Goal: Communication & Community: Share content

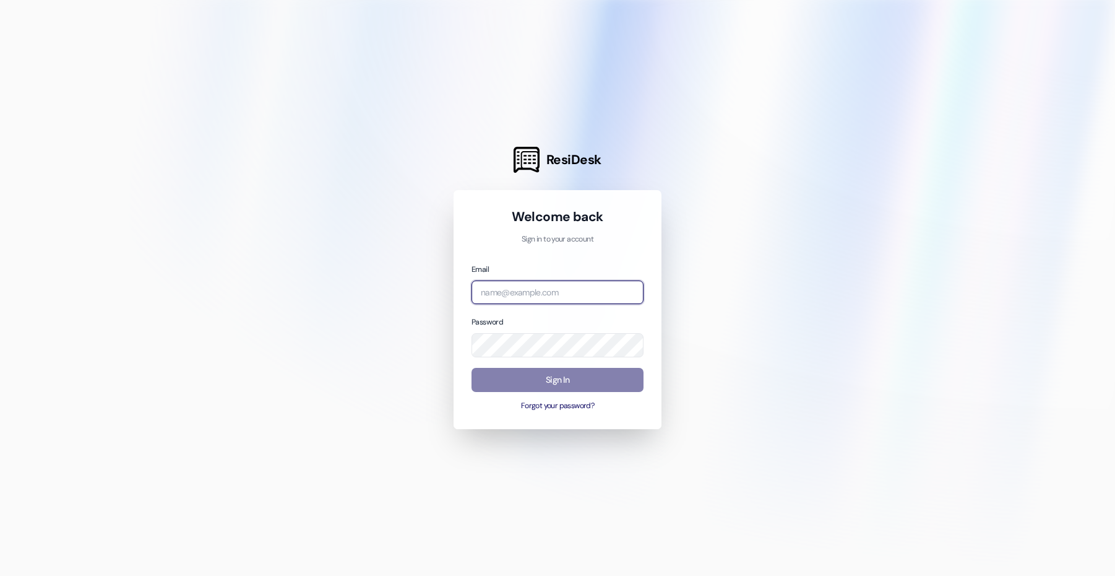
type input "[EMAIL_ADDRESS][DOMAIN_NAME]"
click at [267, 411] on div at bounding box center [557, 288] width 1115 height 576
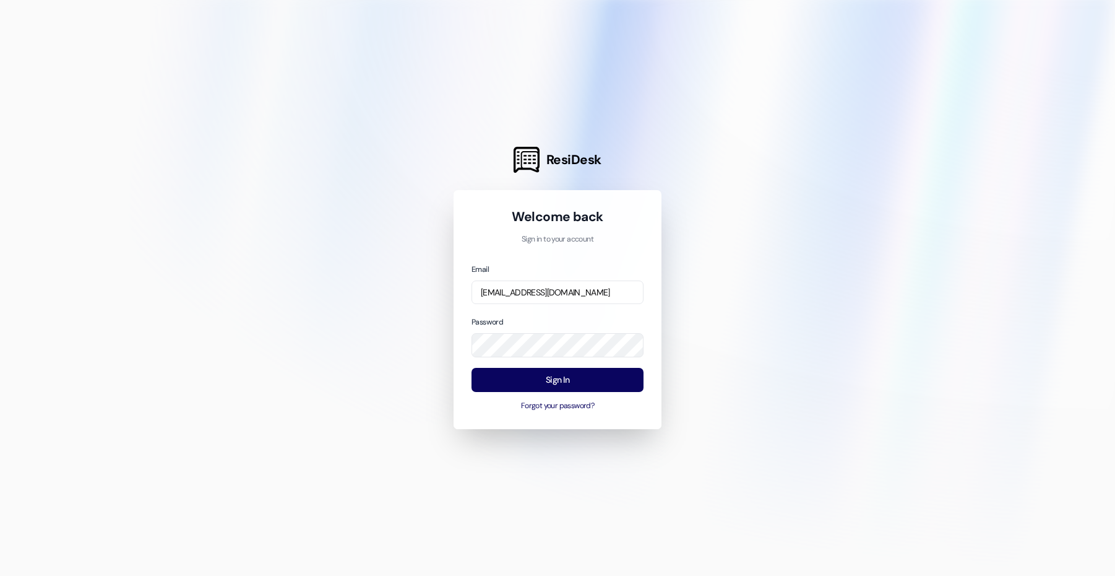
click at [582, 381] on button "Sign In" at bounding box center [558, 380] width 172 height 24
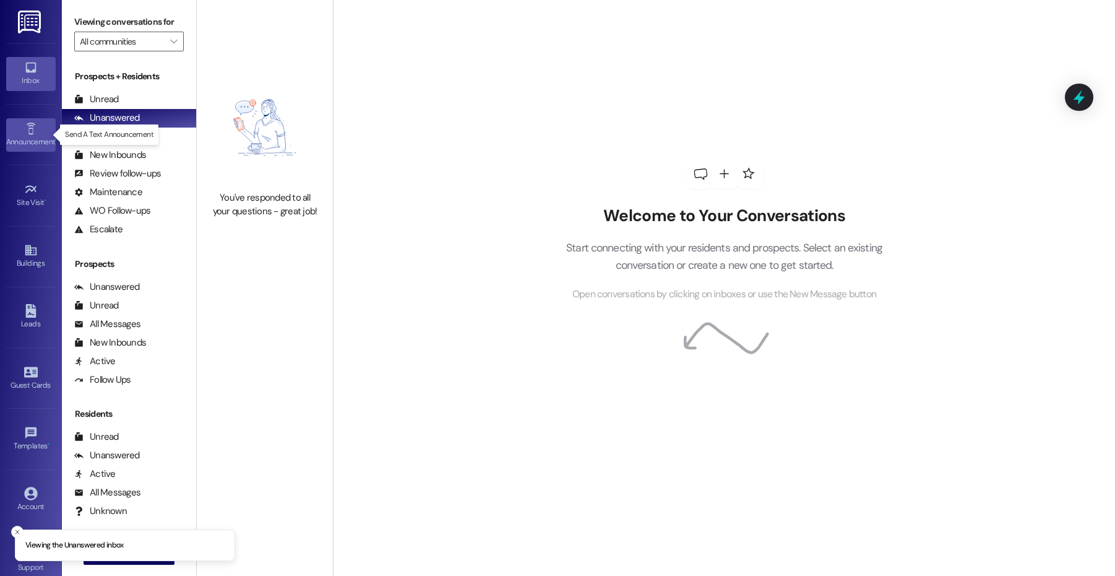
click at [45, 128] on link "Announcement •" at bounding box center [31, 134] width 50 height 33
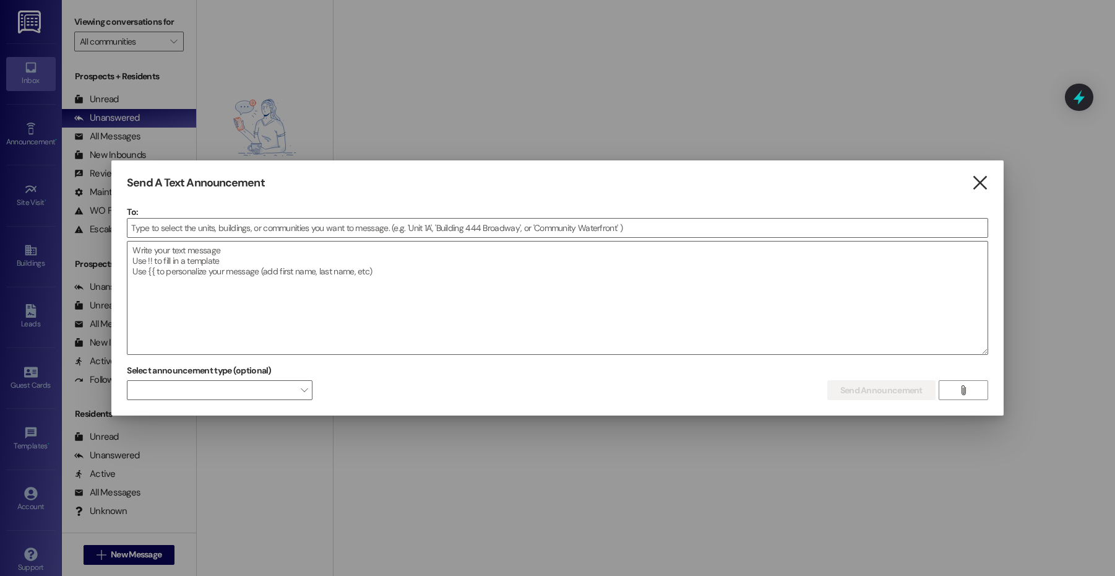
click at [978, 179] on icon "" at bounding box center [980, 182] width 17 height 13
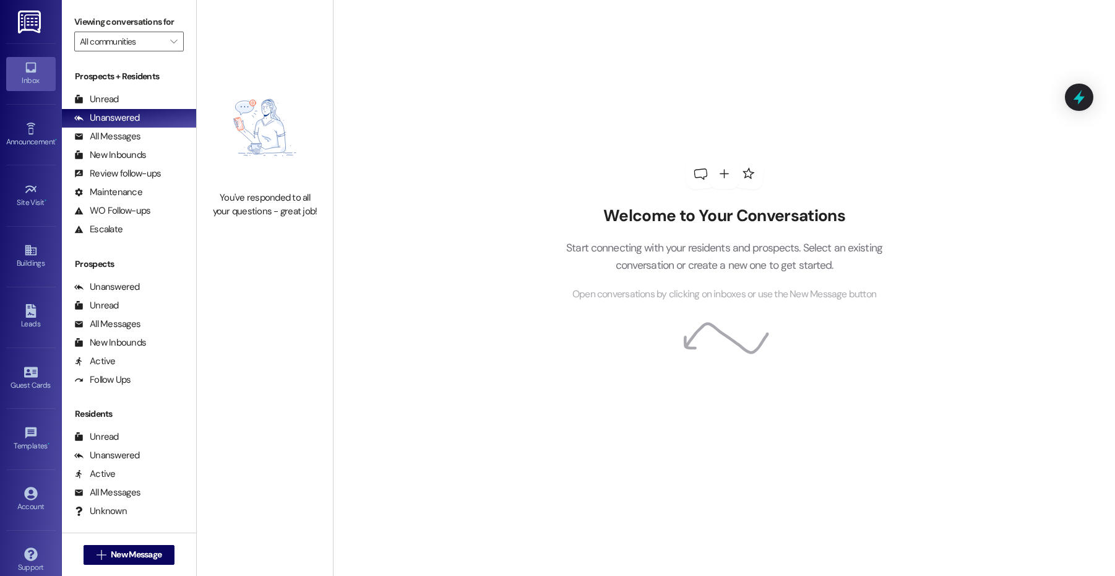
click at [35, 17] on img at bounding box center [30, 22] width 25 height 23
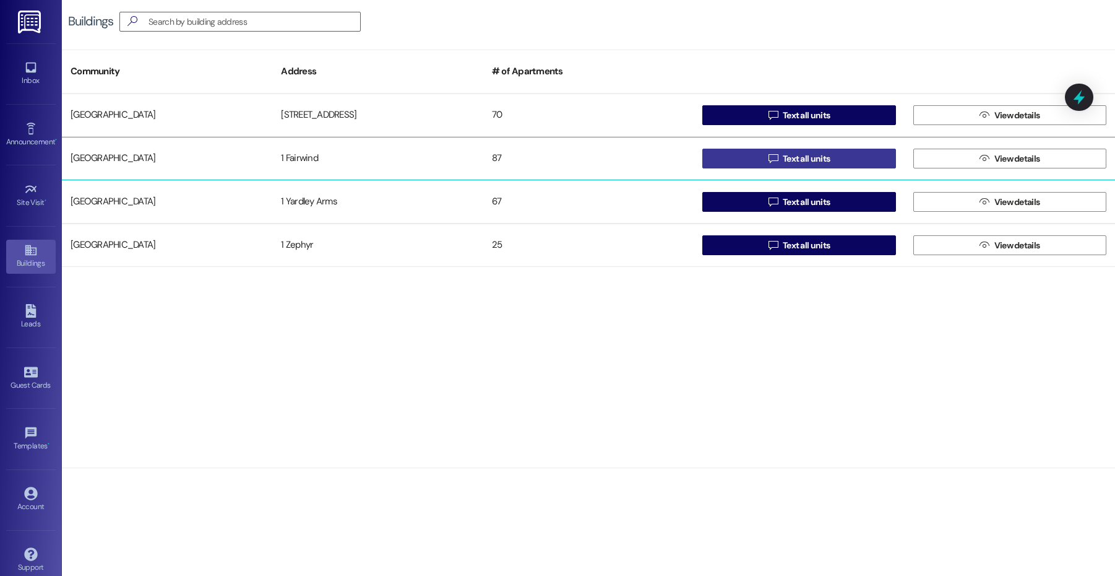
click at [853, 158] on button " Text all units" at bounding box center [798, 159] width 193 height 20
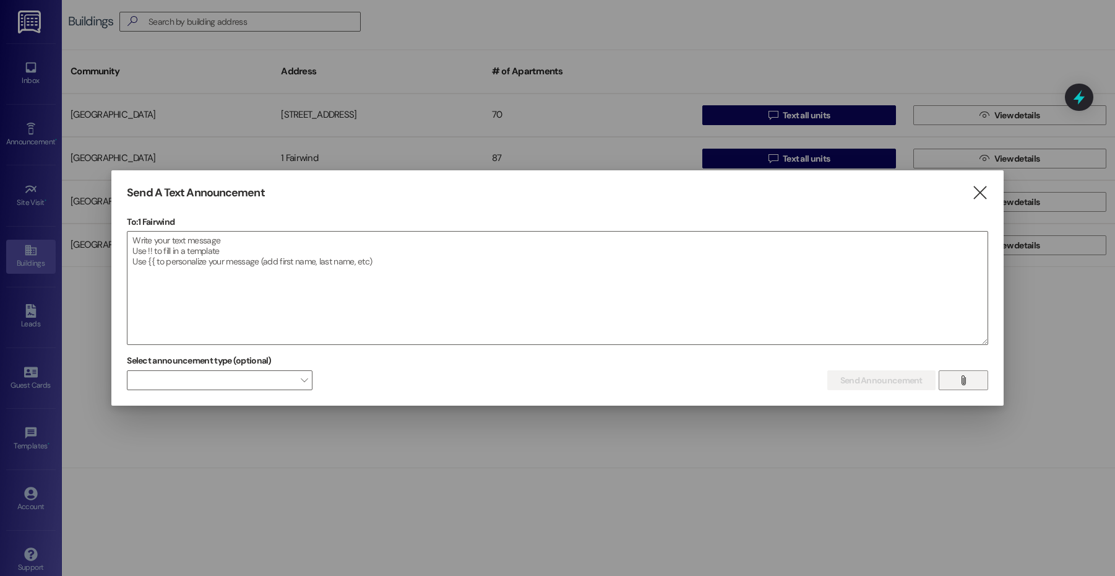
click at [944, 382] on button "" at bounding box center [964, 380] width 50 height 20
click at [957, 380] on span "" at bounding box center [963, 380] width 14 height 19
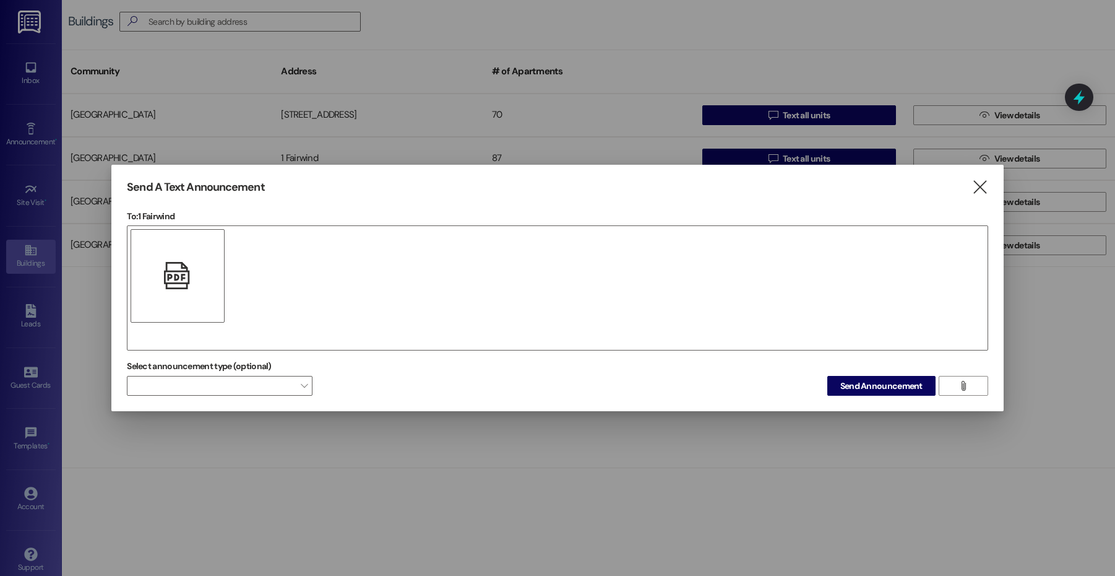
click at [246, 297] on div "" at bounding box center [558, 287] width 862 height 125
click at [892, 383] on span "Send Announcement" at bounding box center [881, 385] width 82 height 13
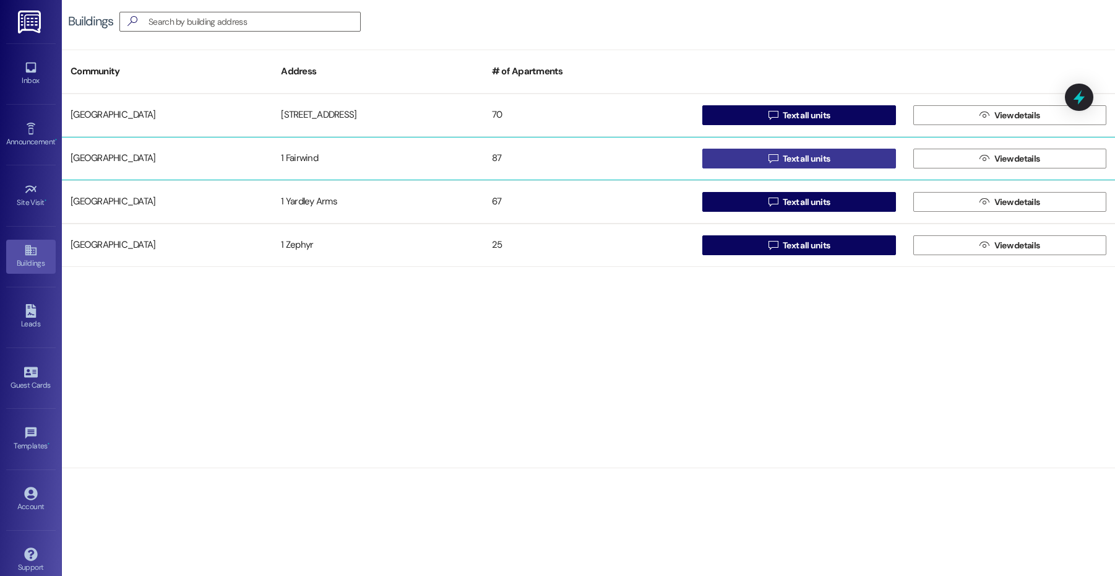
click at [775, 155] on icon "" at bounding box center [773, 158] width 9 height 10
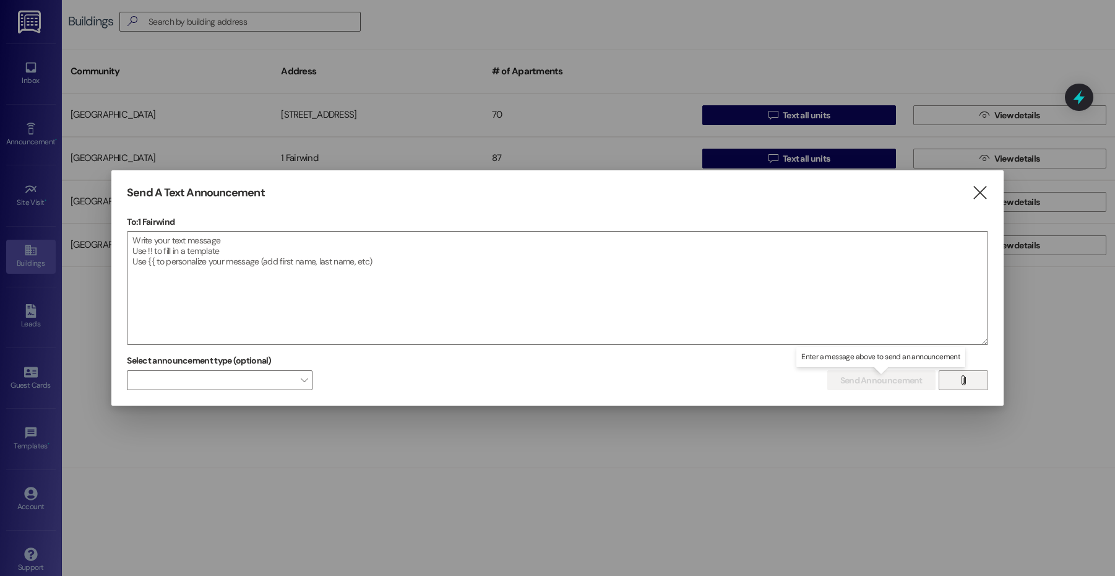
click at [965, 382] on icon "" at bounding box center [963, 380] width 9 height 10
click at [976, 193] on icon "" at bounding box center [980, 192] width 17 height 13
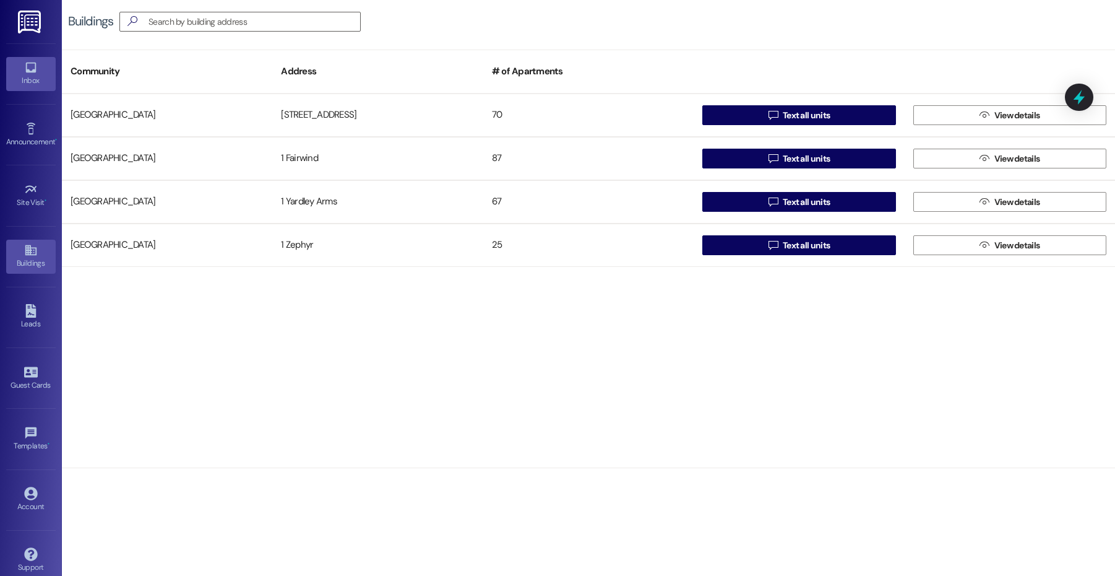
click at [26, 71] on icon at bounding box center [30, 68] width 11 height 11
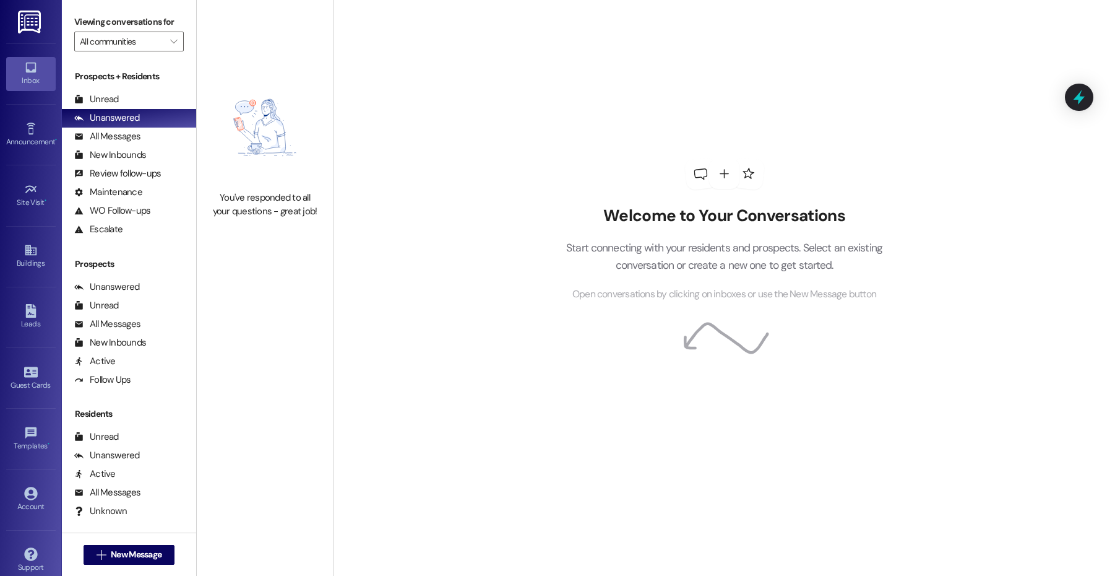
scroll to position [90, 0]
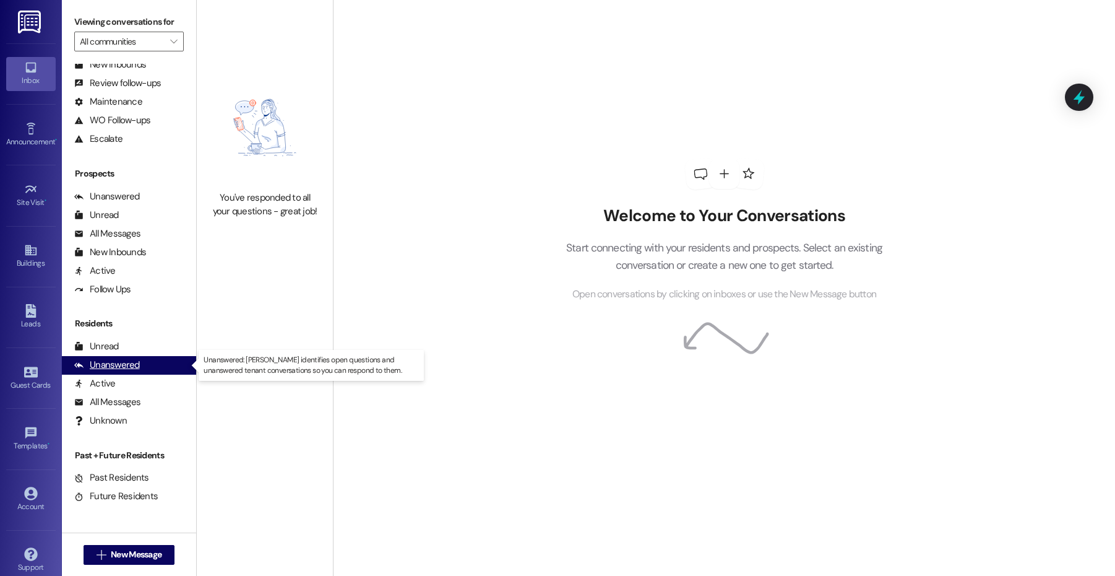
click at [117, 365] on div "Unanswered" at bounding box center [107, 364] width 66 height 13
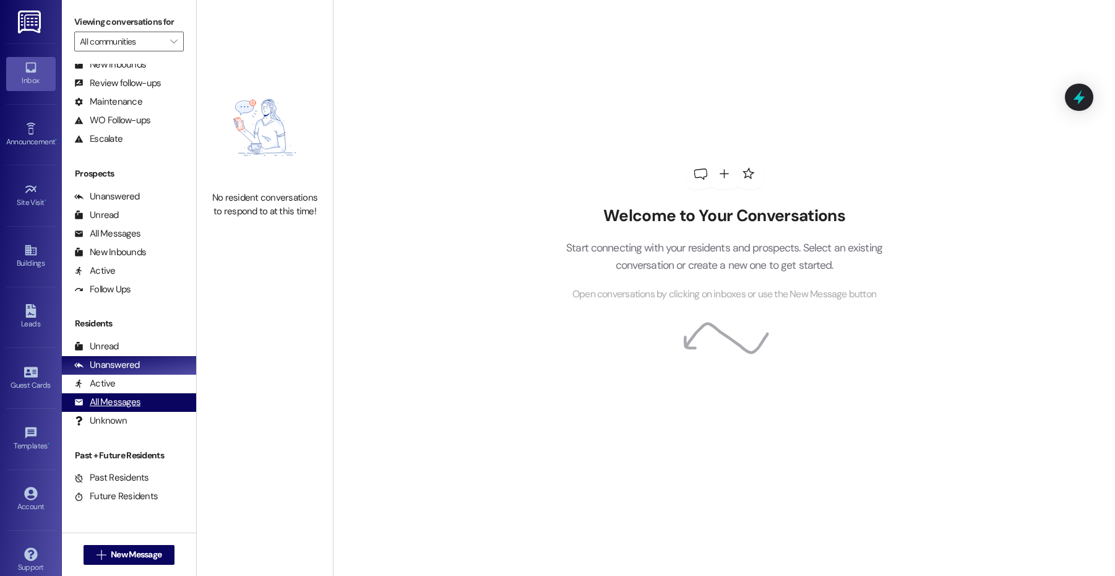
click at [116, 405] on div "All Messages" at bounding box center [107, 401] width 66 height 13
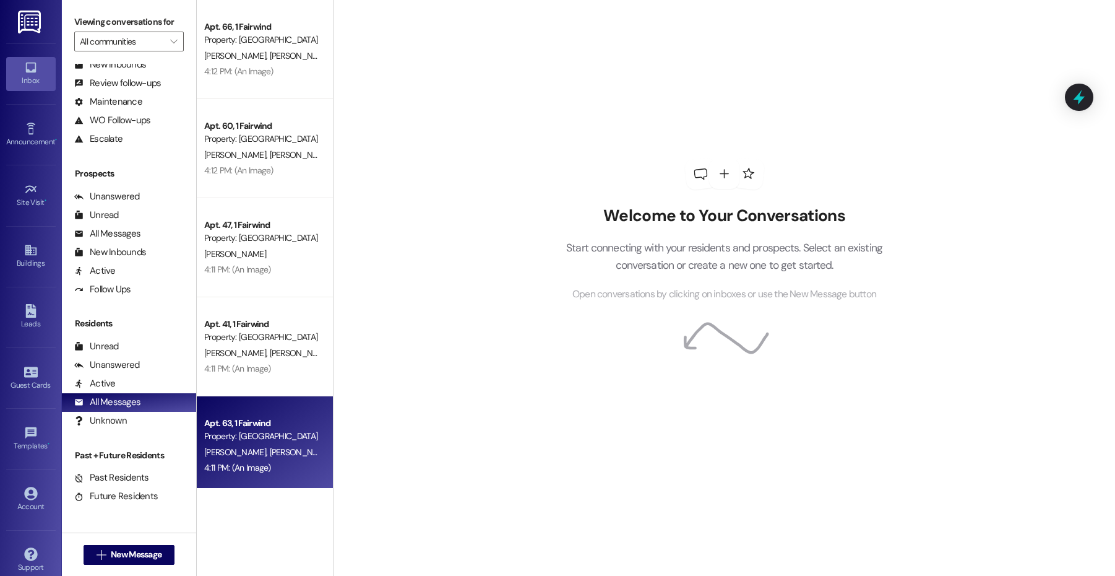
click at [235, 426] on div "Apt. 63, 1 Fairwind" at bounding box center [261, 423] width 114 height 13
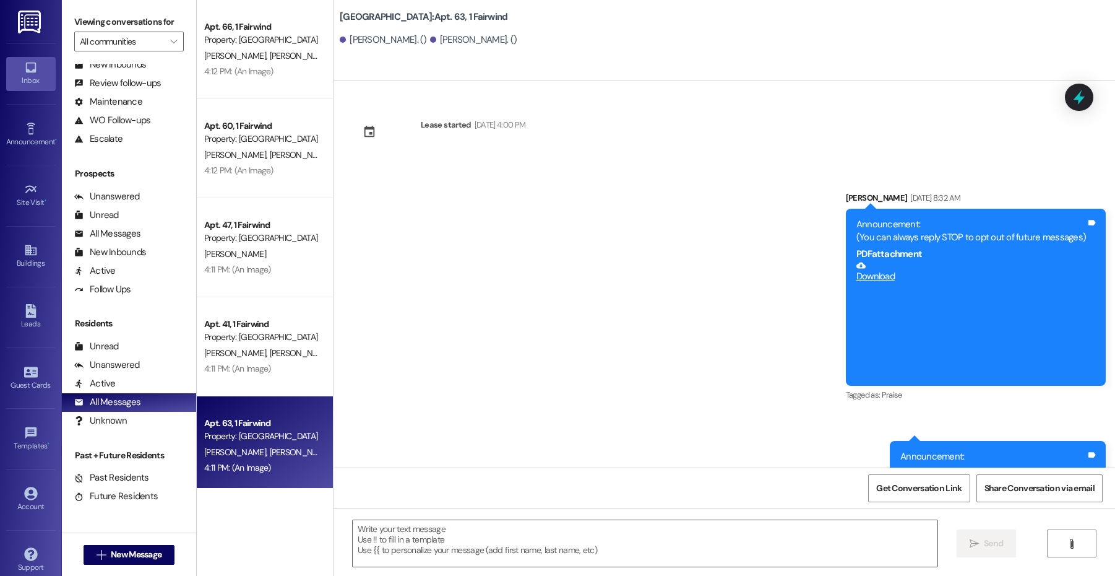
scroll to position [9096, 0]
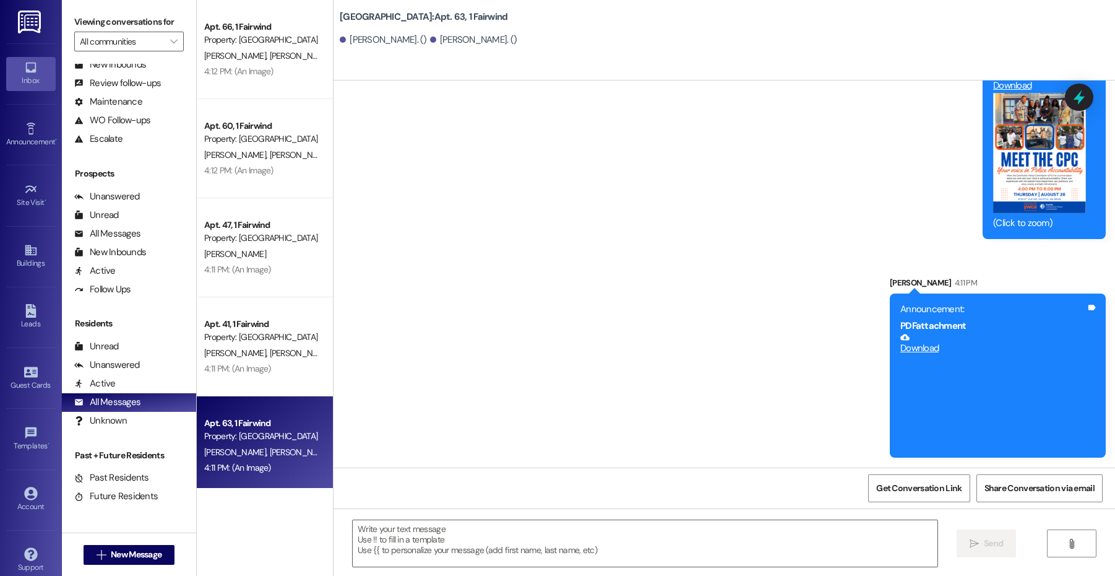
click at [927, 350] on link "Download" at bounding box center [994, 343] width 186 height 22
click at [35, 14] on img at bounding box center [30, 22] width 25 height 23
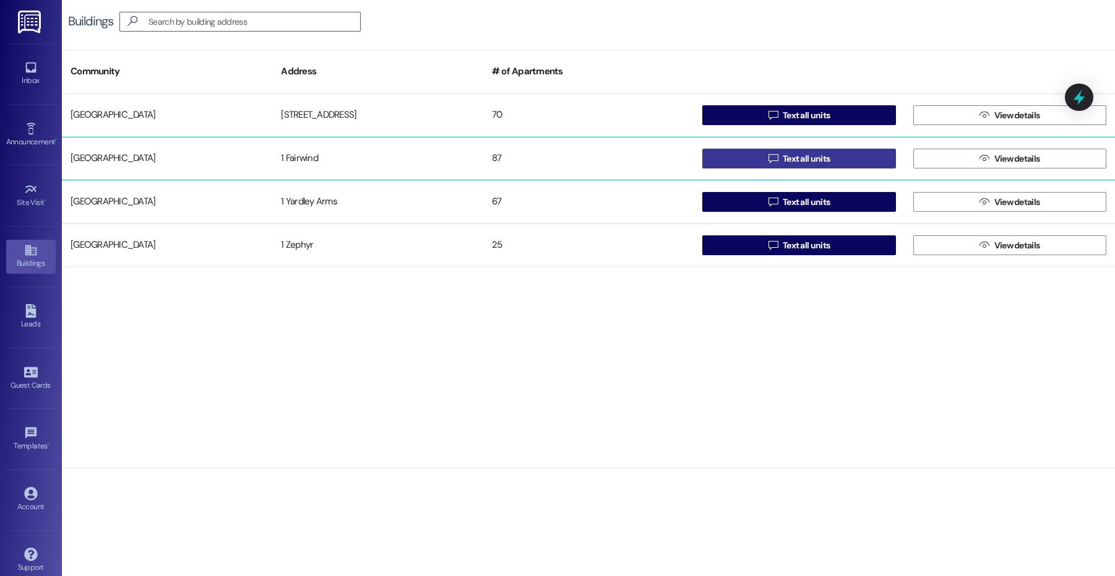
click at [788, 155] on span "Text all units" at bounding box center [806, 158] width 47 height 13
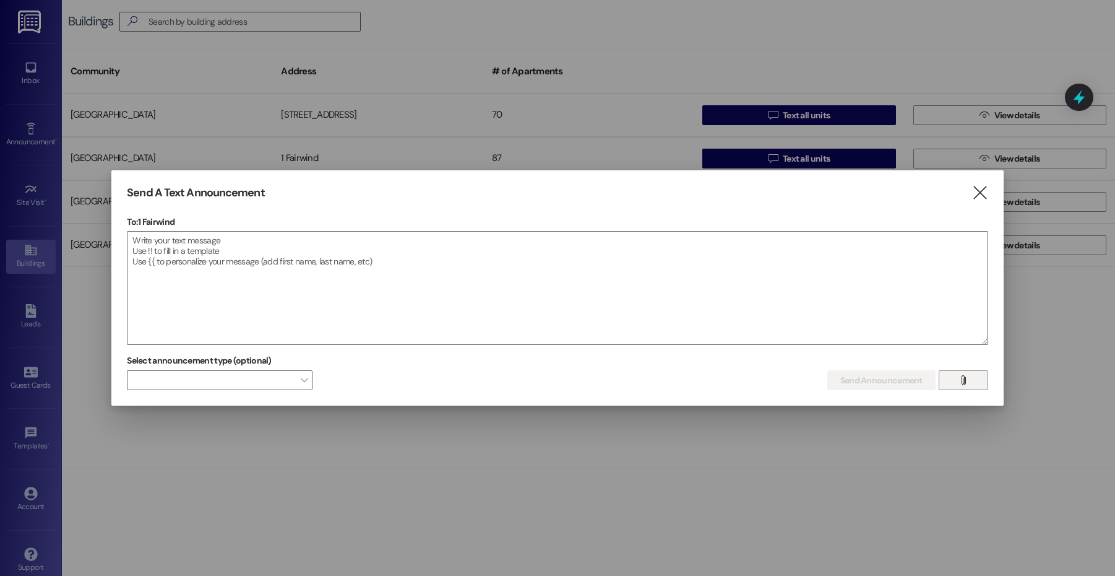
click at [954, 377] on button "" at bounding box center [964, 380] width 50 height 20
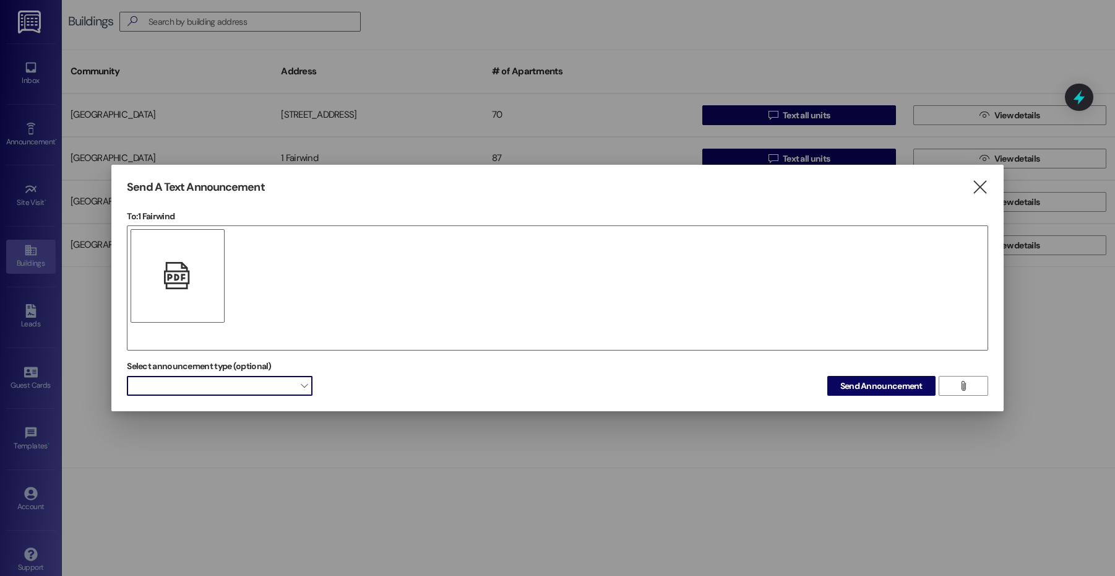
click at [303, 390] on span "" at bounding box center [304, 386] width 7 height 20
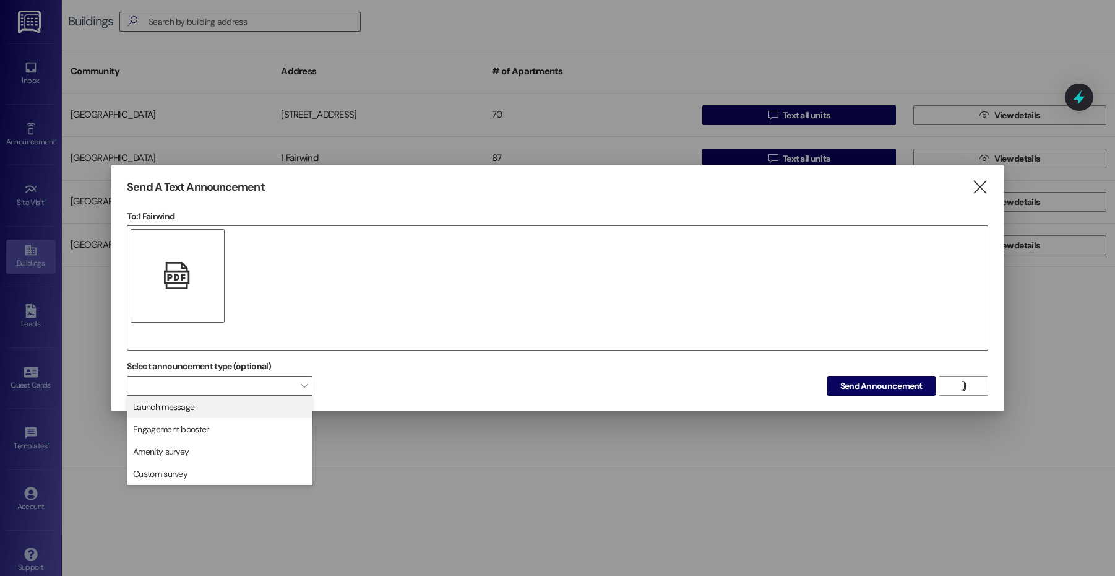
click at [218, 402] on span "Launch message" at bounding box center [219, 407] width 175 height 14
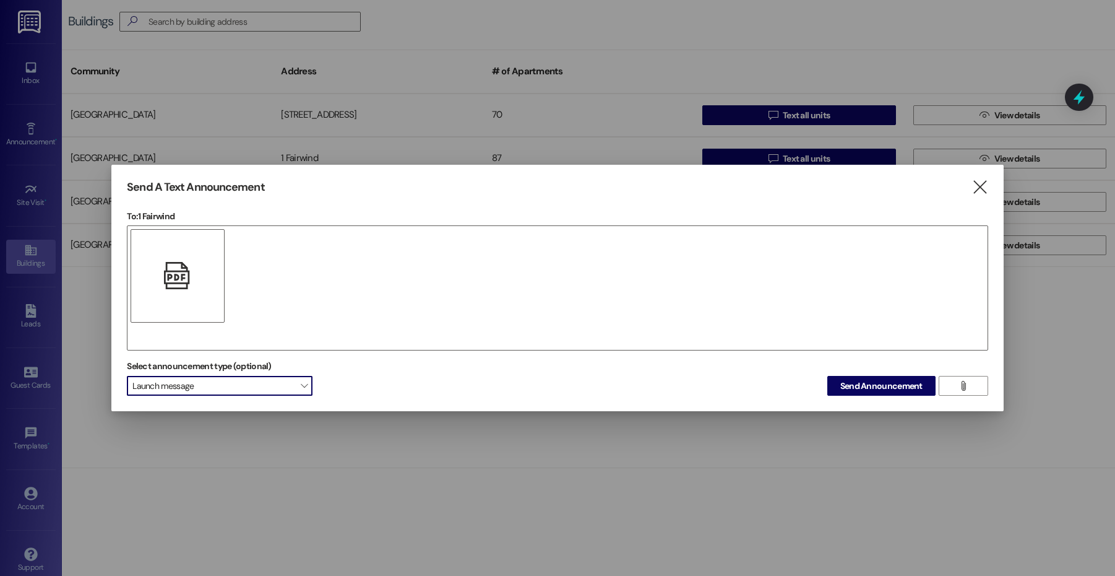
click at [306, 380] on span "" at bounding box center [304, 386] width 7 height 20
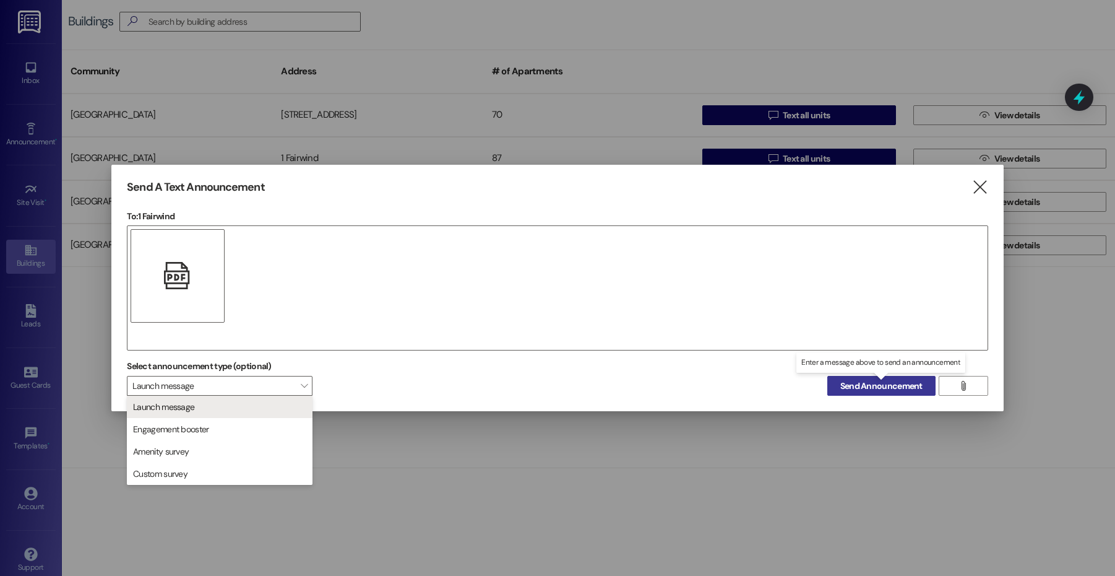
click at [844, 387] on span "Send Announcement" at bounding box center [881, 385] width 82 height 13
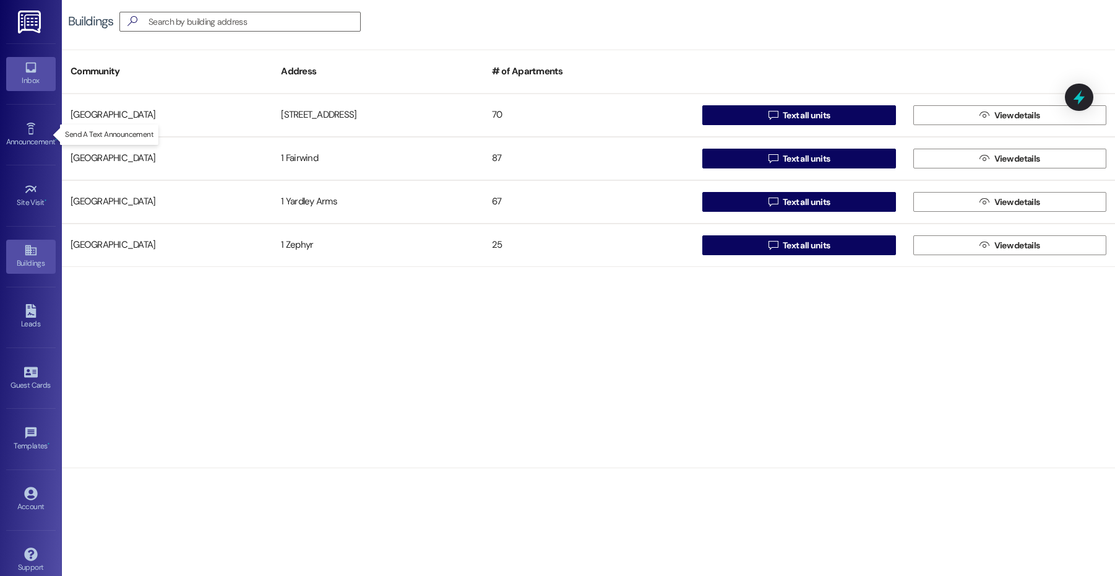
click at [40, 84] on div "Inbox" at bounding box center [31, 80] width 62 height 12
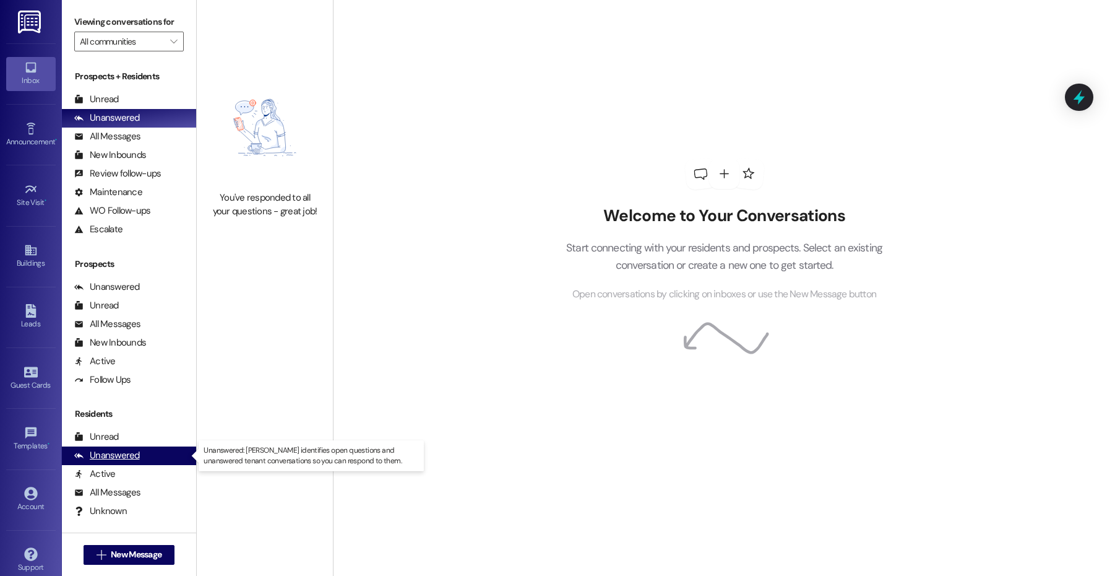
click at [100, 453] on div "Unanswered" at bounding box center [107, 455] width 66 height 13
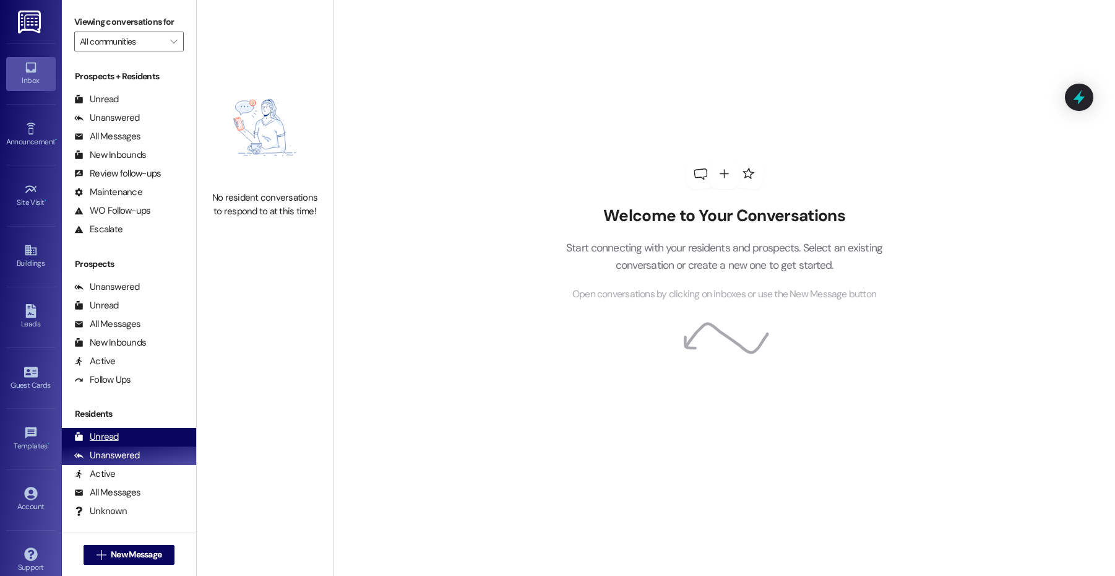
click at [111, 439] on div "Unread" at bounding box center [96, 436] width 45 height 13
click at [113, 459] on div "Unanswered" at bounding box center [107, 455] width 66 height 13
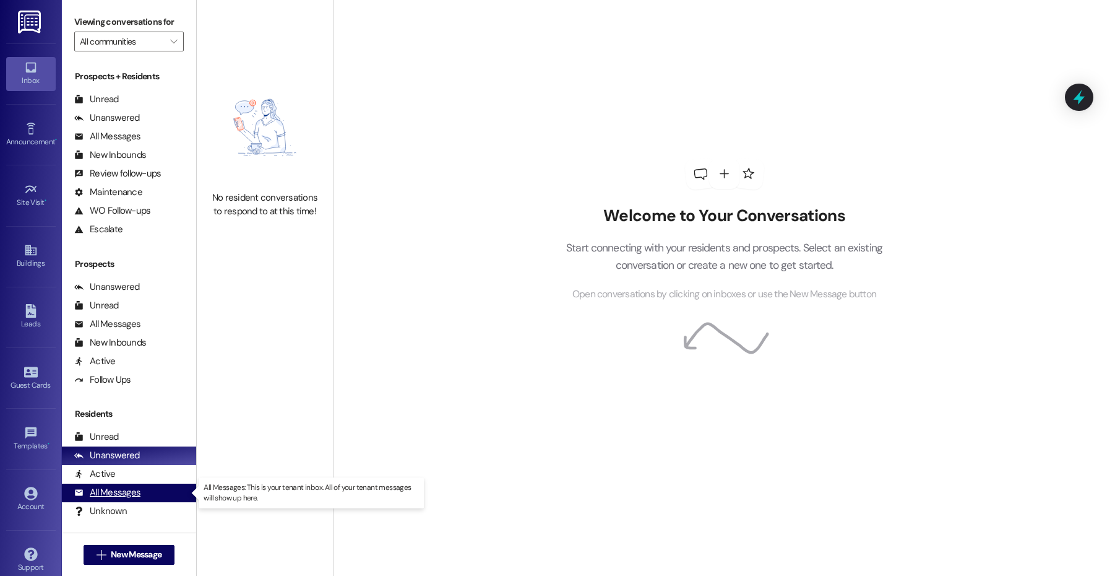
click at [100, 493] on div "All Messages" at bounding box center [107, 492] width 66 height 13
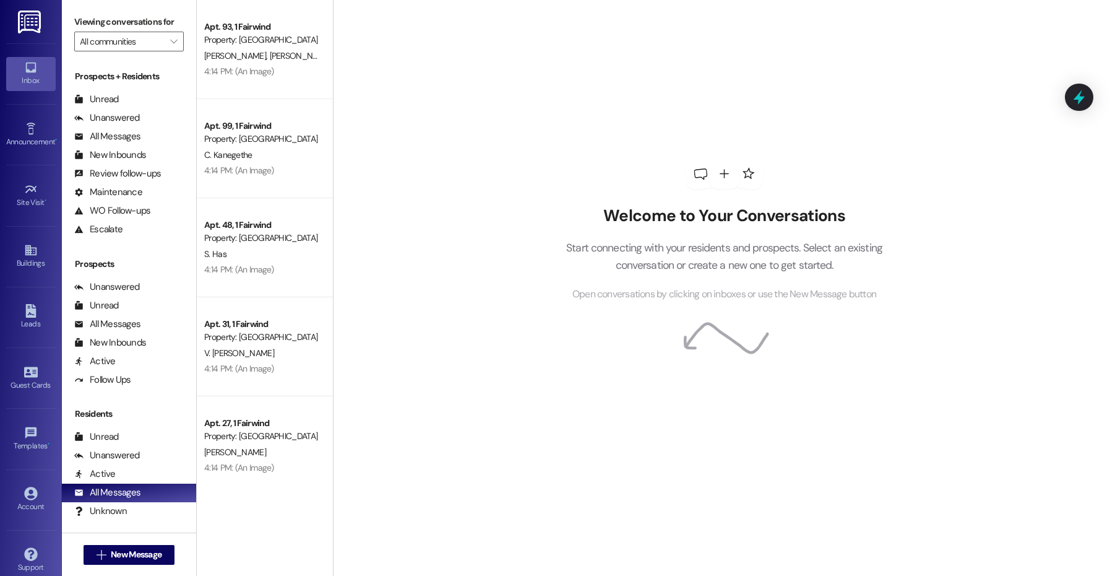
click at [241, 451] on div "[PERSON_NAME]" at bounding box center [261, 451] width 117 height 15
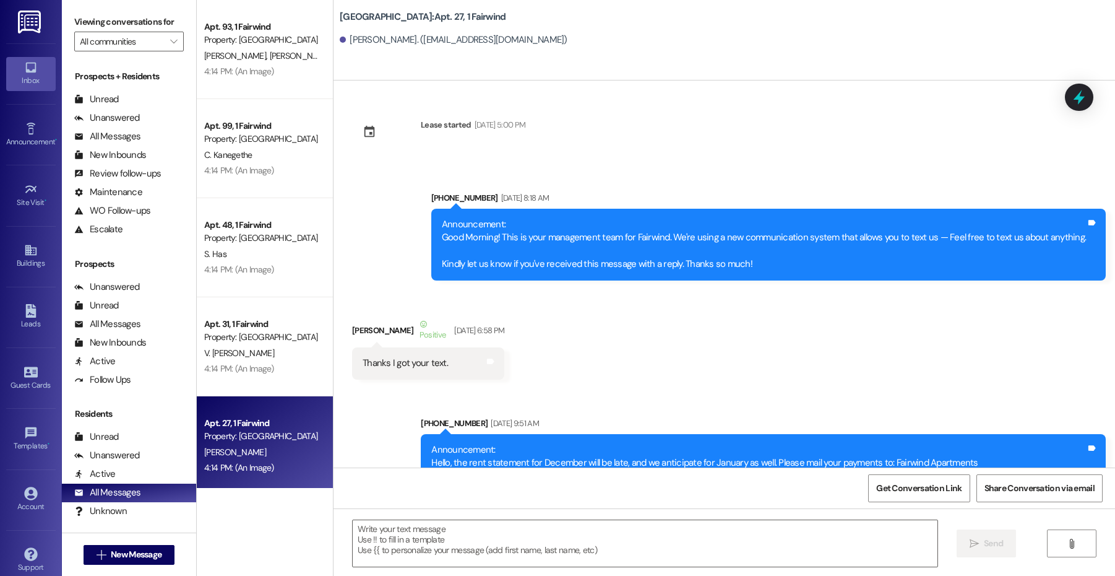
scroll to position [11315, 0]
